Goal: Information Seeking & Learning: Understand process/instructions

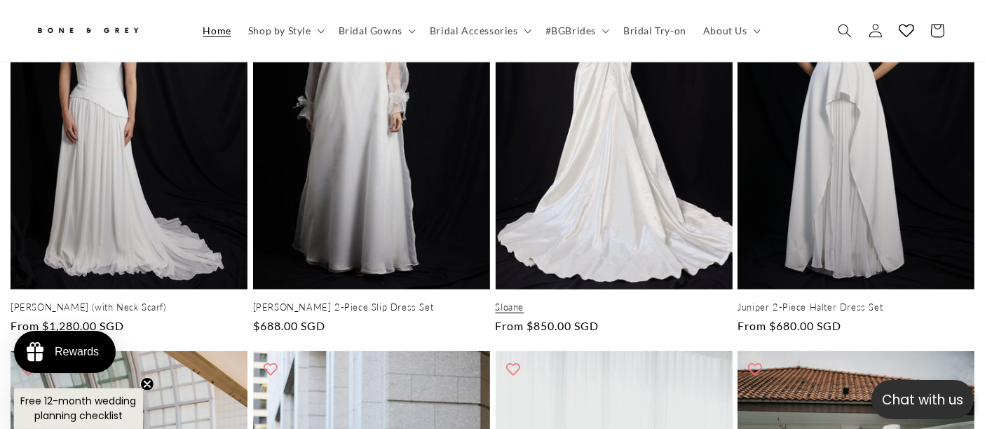
scroll to position [0, 330]
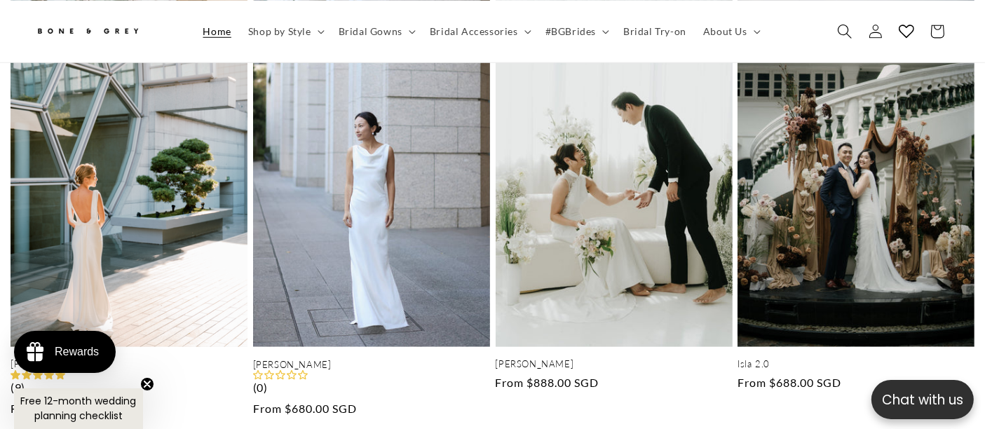
click at [847, 29] on icon "Search" at bounding box center [844, 30] width 15 height 15
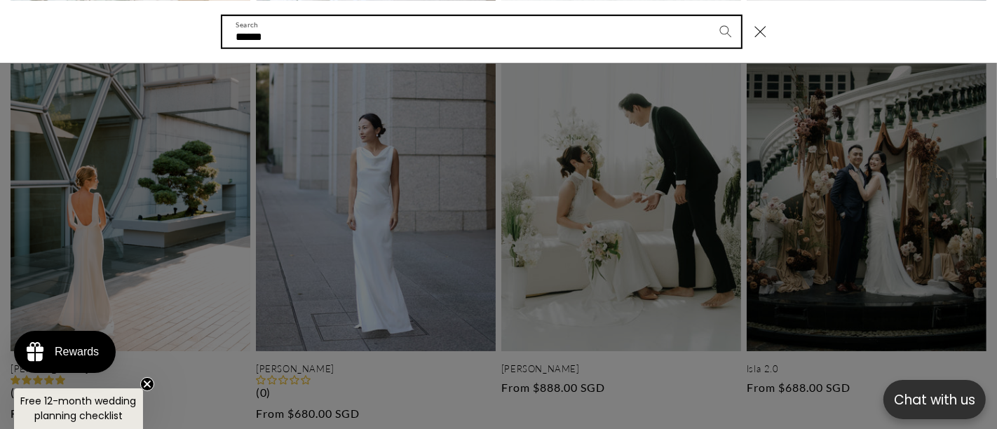
scroll to position [0, 997]
type input "*******"
click at [710, 15] on button "Search" at bounding box center [725, 30] width 31 height 31
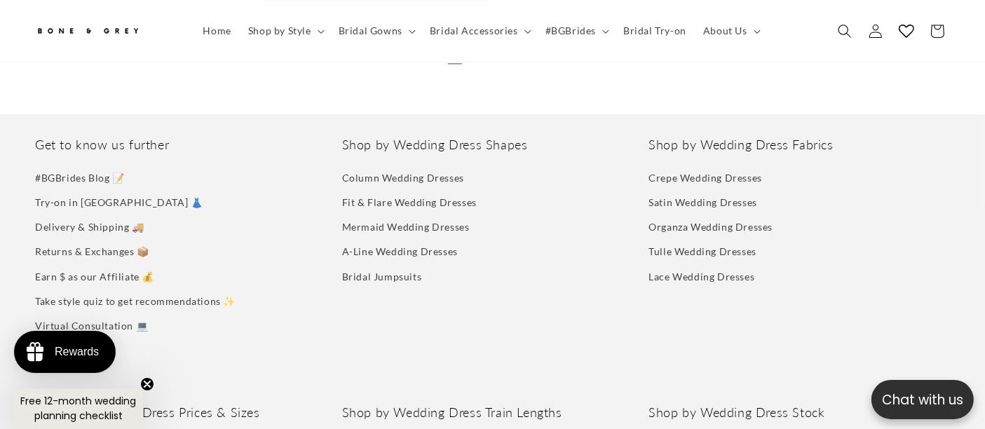
scroll to position [2811, 0]
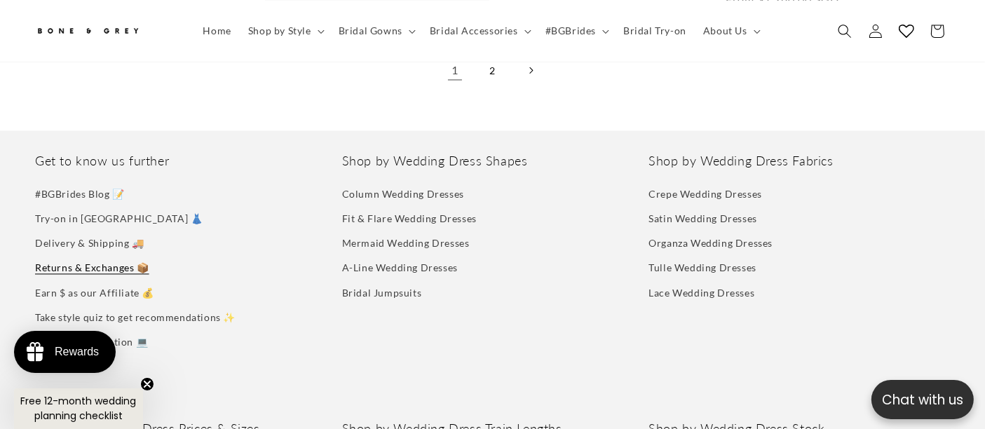
click at [76, 255] on link "Returns & Exchanges 📦" at bounding box center [92, 267] width 114 height 25
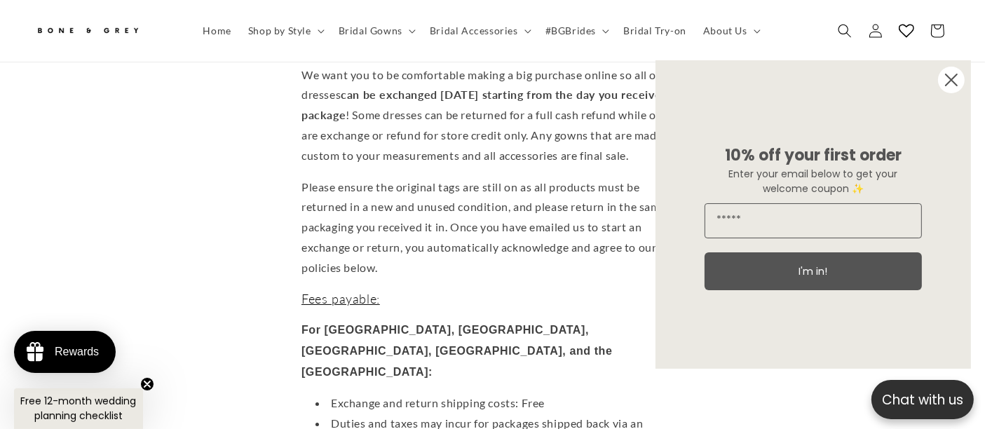
scroll to position [226, 0]
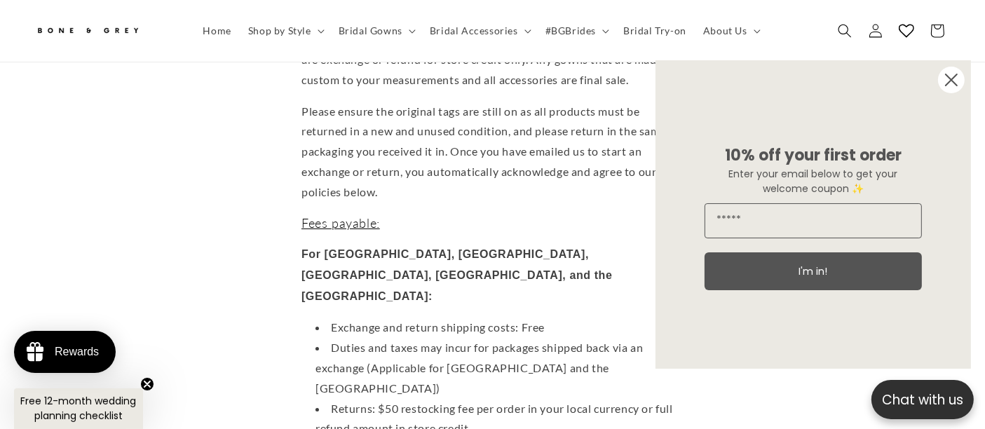
click at [953, 88] on circle "Close dialog" at bounding box center [951, 80] width 27 height 27
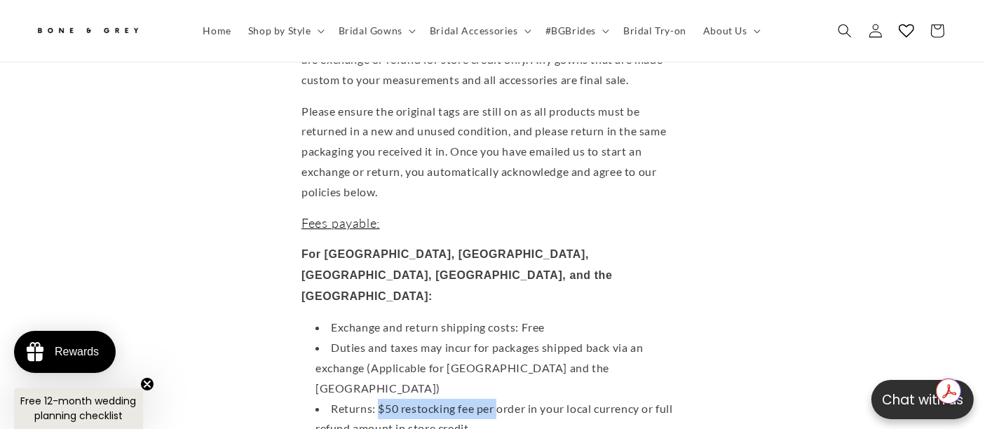
scroll to position [0, 330]
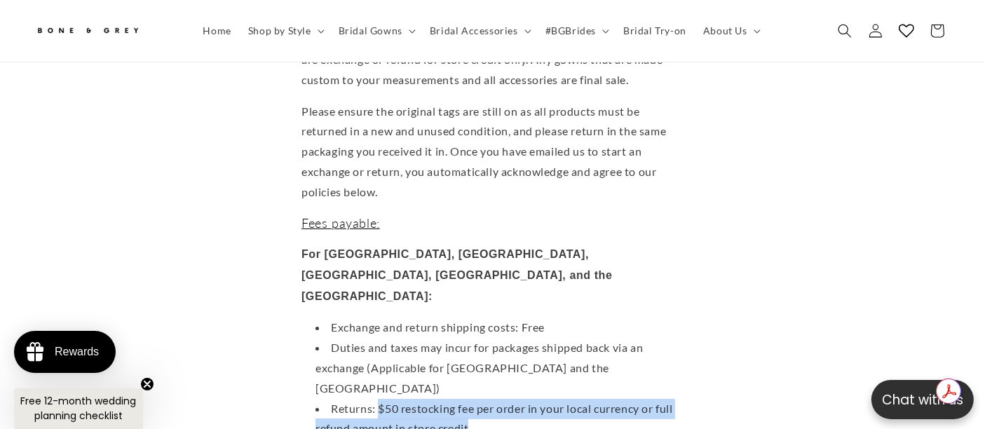
drag, startPoint x: 375, startPoint y: 304, endPoint x: 574, endPoint y: 314, distance: 199.4
click at [574, 399] on li "Returns: $50 restocking fee per order in your local currency or full refund amo…" at bounding box center [500, 419] width 368 height 41
click at [377, 399] on li "Returns: $50 restocking fee per order in your local currency or full refund amo…" at bounding box center [500, 419] width 368 height 41
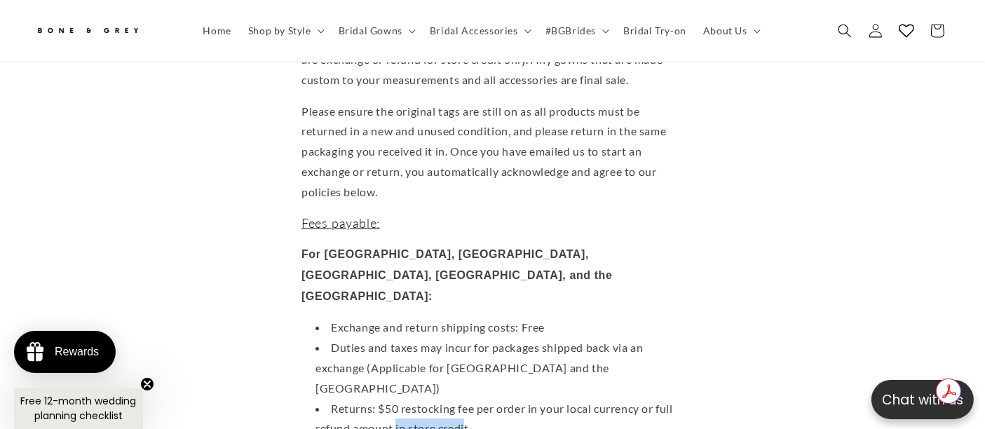
scroll to position [0, 661]
drag, startPoint x: 391, startPoint y: 325, endPoint x: 461, endPoint y: 323, distance: 70.2
click at [461, 399] on li "Returns: $50 restocking fee per order in your local currency or full refund amo…" at bounding box center [500, 419] width 368 height 41
click at [361, 399] on li "Returns: $50 restocking fee per order in your local currency or full refund amo…" at bounding box center [500, 419] width 368 height 41
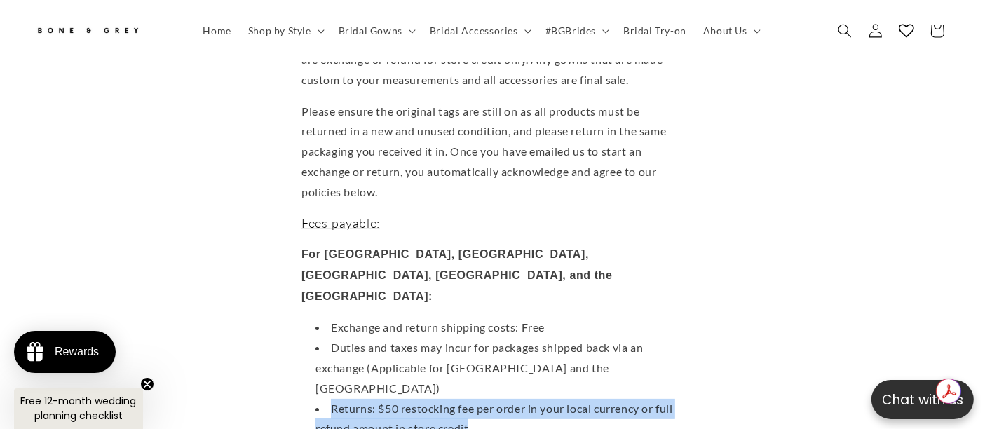
drag, startPoint x: 321, startPoint y: 303, endPoint x: 471, endPoint y: 316, distance: 150.0
click at [471, 399] on li "Returns: $50 restocking fee per order in your local currency or full refund amo…" at bounding box center [500, 419] width 368 height 41
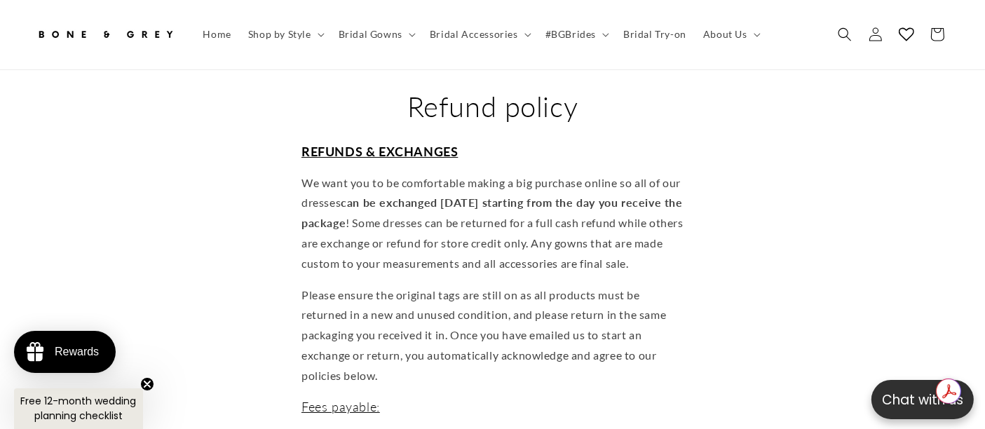
scroll to position [0, 0]
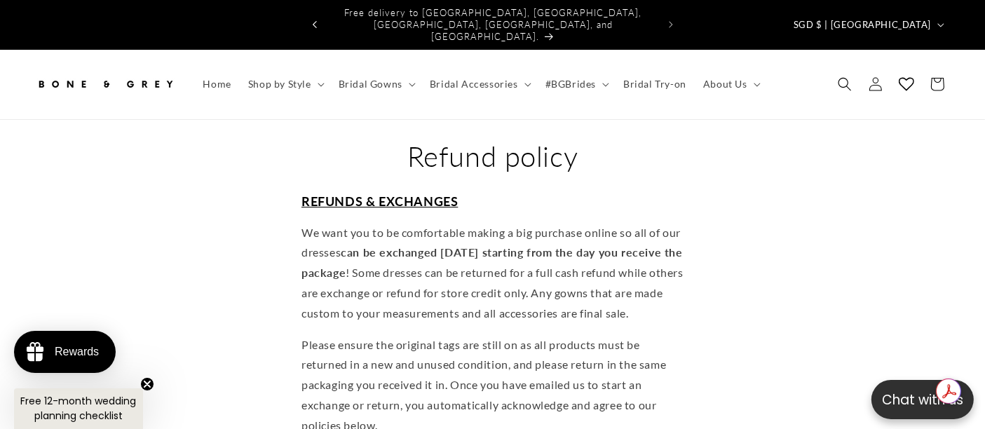
click at [314, 21] on icon "Previous announcement" at bounding box center [315, 24] width 4 height 7
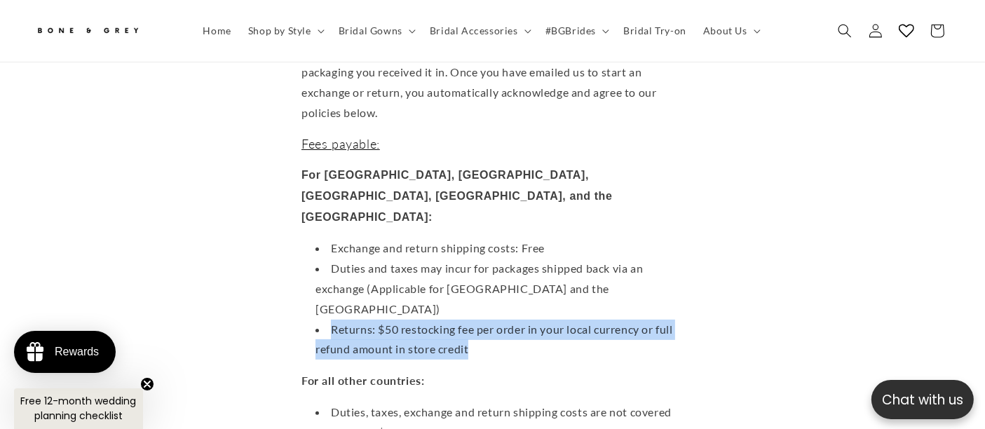
scroll to position [303, 0]
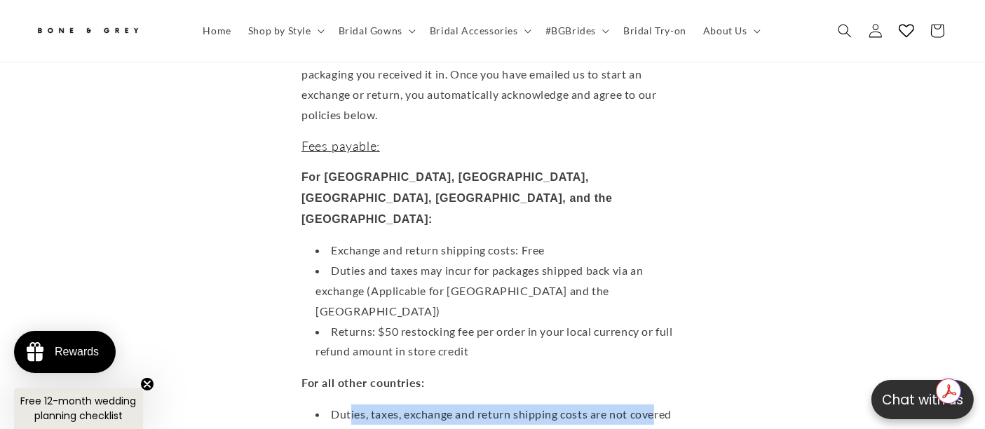
drag, startPoint x: 344, startPoint y: 307, endPoint x: 653, endPoint y: 313, distance: 308.7
click at [653, 405] on li "Duties, taxes, exchange and return shipping costs are not covered" at bounding box center [500, 415] width 368 height 20
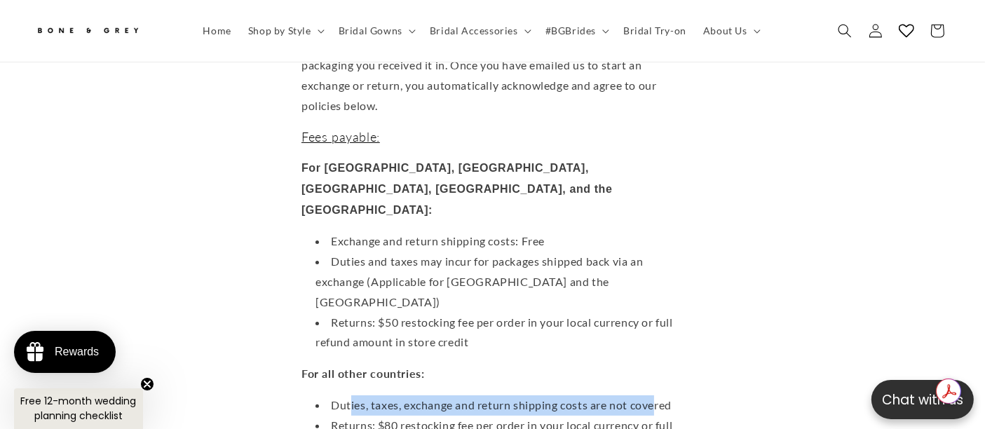
scroll to position [304, 0]
